Goal: Transaction & Acquisition: Purchase product/service

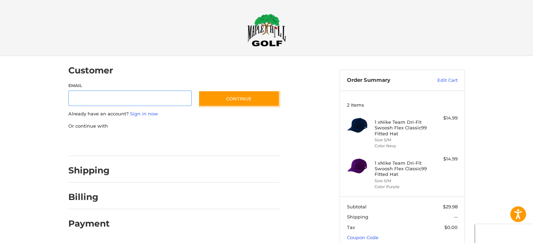
scroll to position [7, 0]
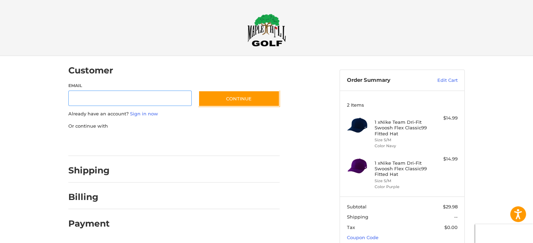
scroll to position [7, 0]
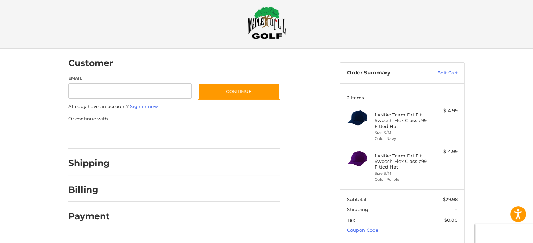
click at [262, 28] on img at bounding box center [266, 22] width 39 height 33
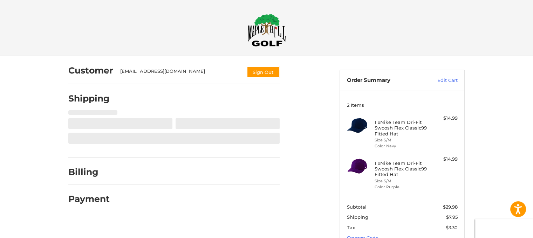
select select "**"
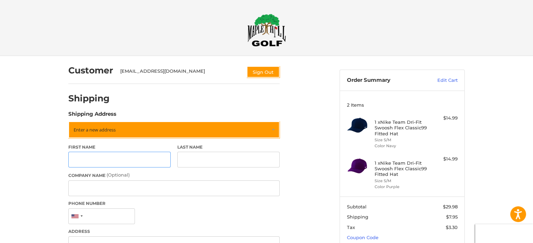
scroll to position [35, 0]
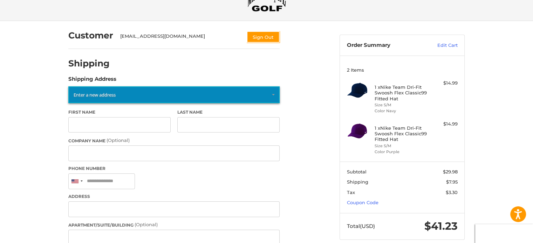
click at [94, 99] on link "Enter a new address" at bounding box center [173, 95] width 211 height 17
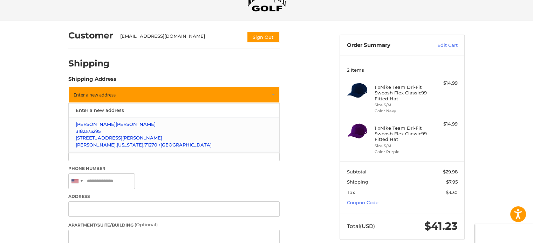
click at [90, 127] on p "Matthew Carswell" at bounding box center [174, 124] width 197 height 7
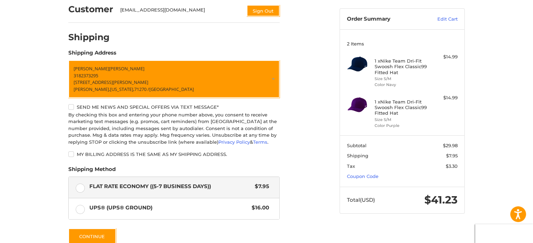
scroll to position [92, 0]
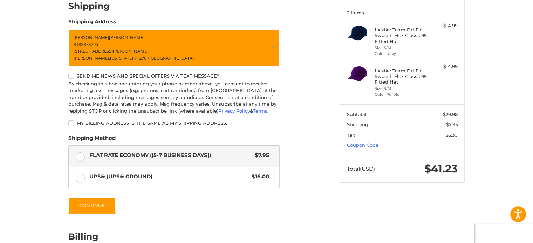
click at [79, 157] on label "Flat Rate Economy ((5-7 Business Days)) $7.95" at bounding box center [174, 156] width 210 height 21
click at [88, 207] on button "Continue" at bounding box center [92, 206] width 48 height 16
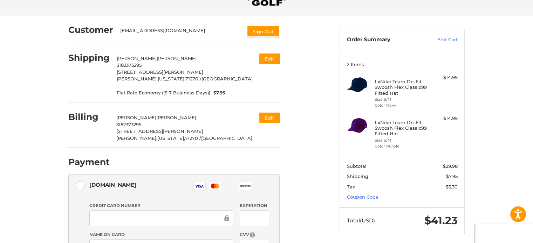
scroll to position [64, 0]
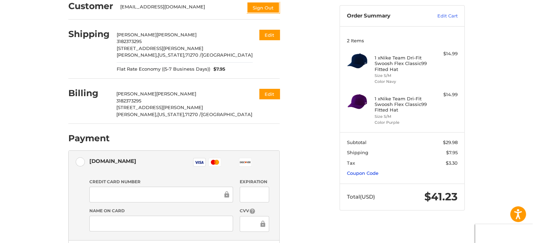
click at [372, 173] on link "Coupon Code" at bounding box center [363, 174] width 32 height 6
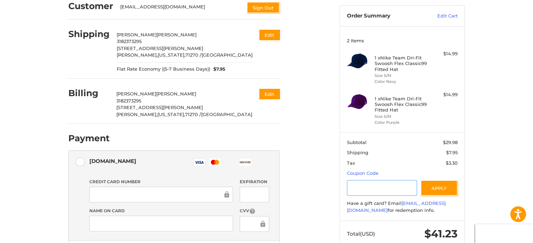
paste input "********"
type input "********"
click at [434, 189] on button "Apply" at bounding box center [438, 188] width 37 height 16
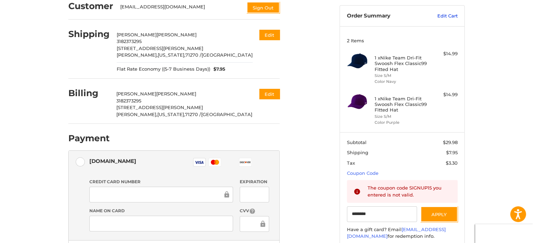
click at [441, 15] on link "Edit Cart" at bounding box center [439, 16] width 35 height 7
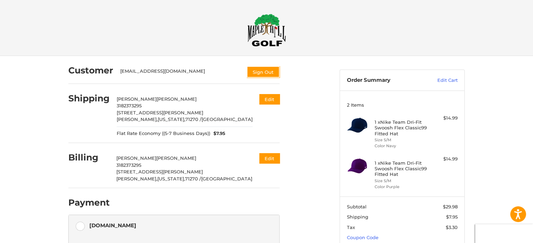
scroll to position [45, 0]
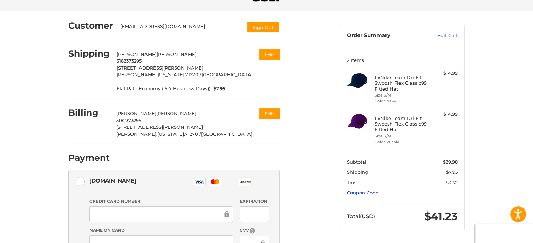
click at [360, 193] on link "Coupon Code" at bounding box center [363, 193] width 32 height 6
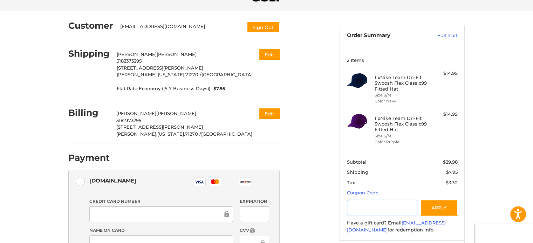
paste input "********"
type input "********"
click at [438, 206] on button "Apply" at bounding box center [438, 208] width 37 height 16
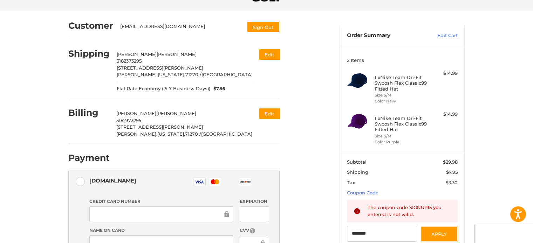
click at [318, 186] on div "Customer ruston10@hotmail.com Sign Out Shipping Matthew Carswell 3182373295 310…" at bounding box center [198, 186] width 271 height 350
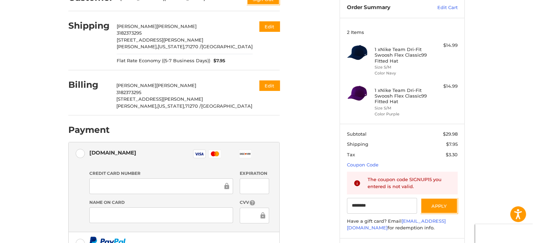
scroll to position [87, 0]
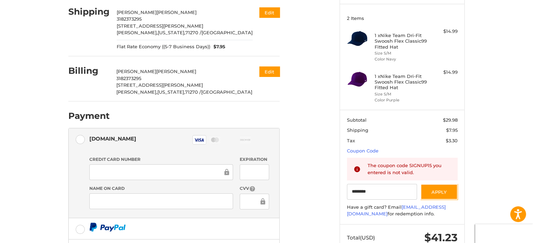
click at [243, 202] on div at bounding box center [254, 202] width 29 height 16
click at [291, 194] on ol "Customer ruston10@hotmail.com Sign Out Shipping Matthew Carswell 3182373295 310…" at bounding box center [187, 140] width 238 height 342
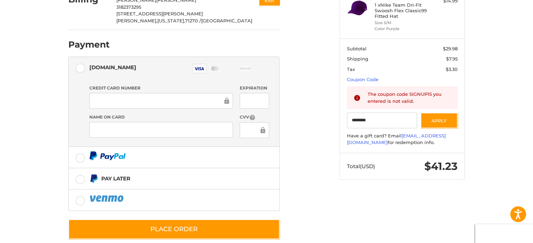
scroll to position [160, 0]
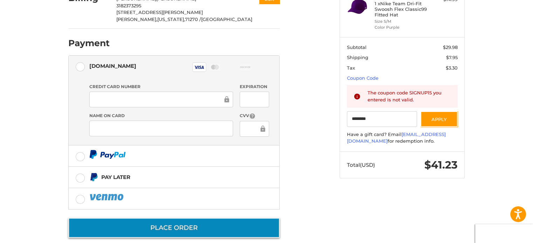
click at [202, 232] on button "Place Order" at bounding box center [173, 228] width 211 height 20
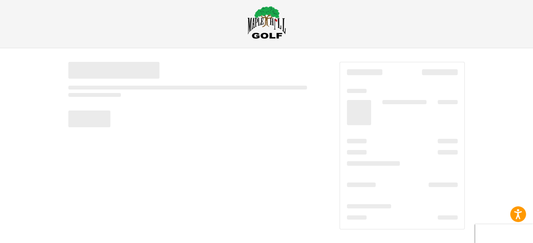
scroll to position [8, 0]
